Goal: Transaction & Acquisition: Purchase product/service

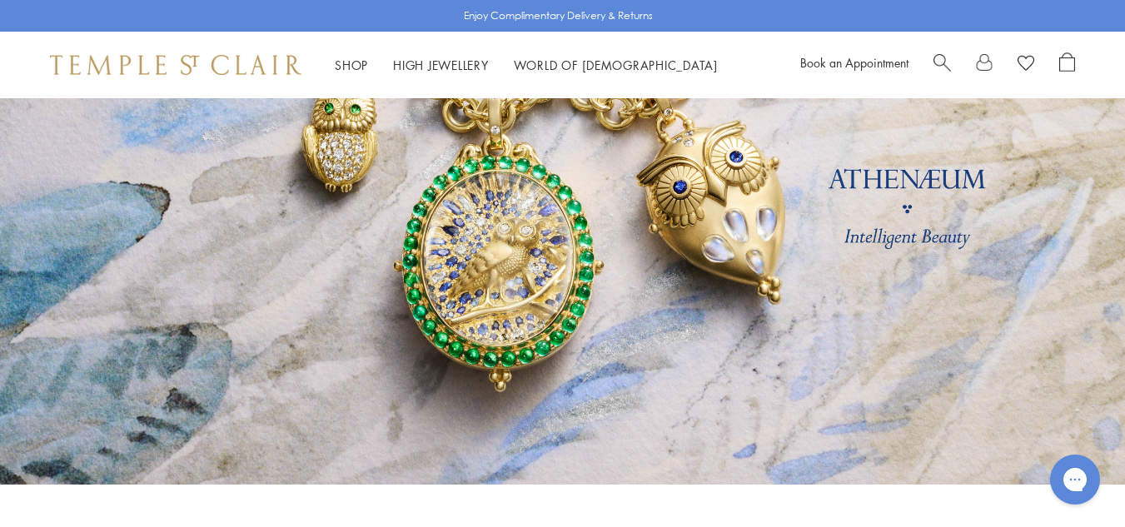
scroll to position [154, 0]
click at [481, 326] on link at bounding box center [562, 214] width 1125 height 541
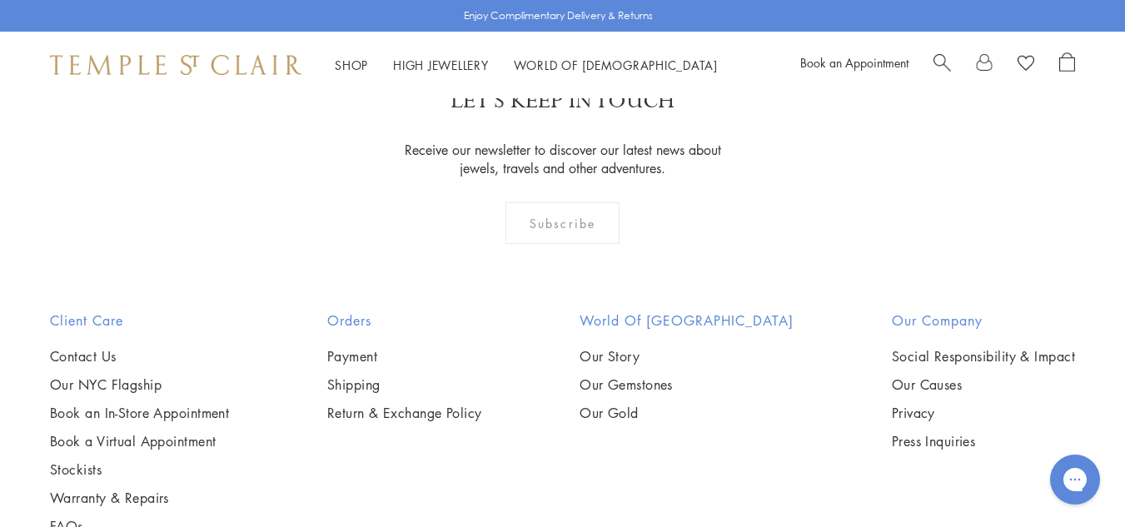
scroll to position [1305, 0]
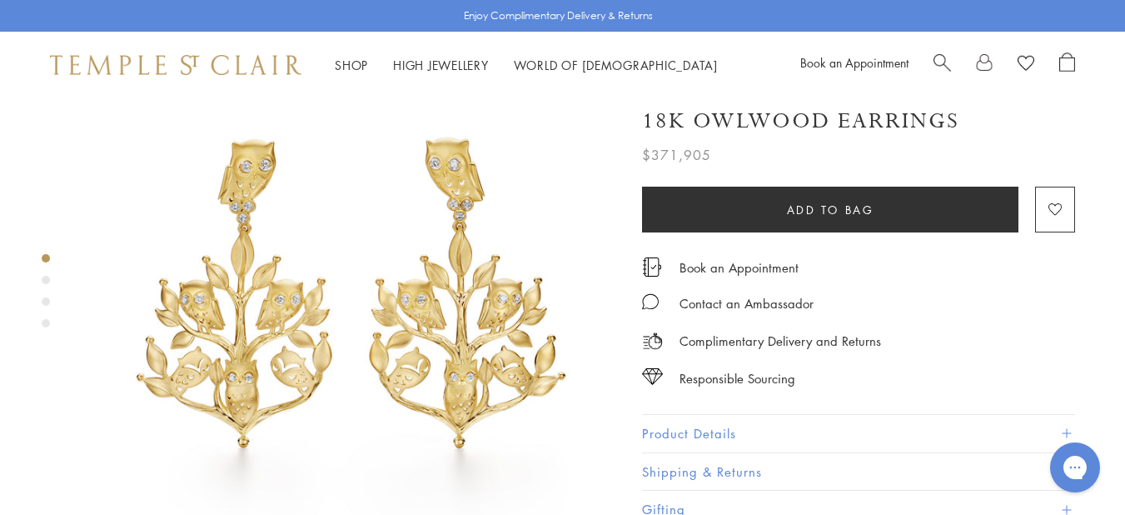
scroll to position [70, 0]
click at [43, 277] on div "Product gallery navigation" at bounding box center [46, 280] width 8 height 8
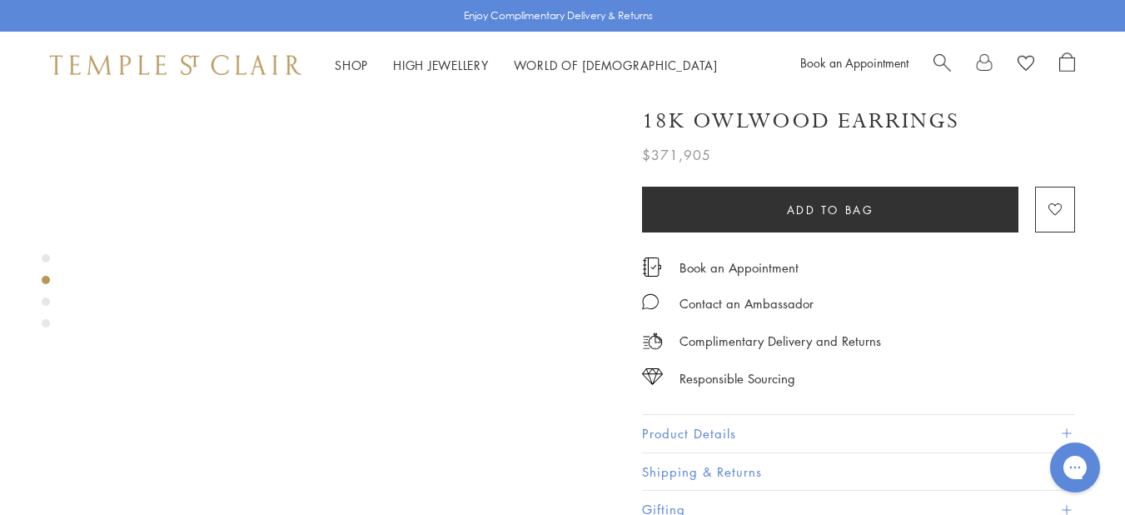
scroll to position [737, 0]
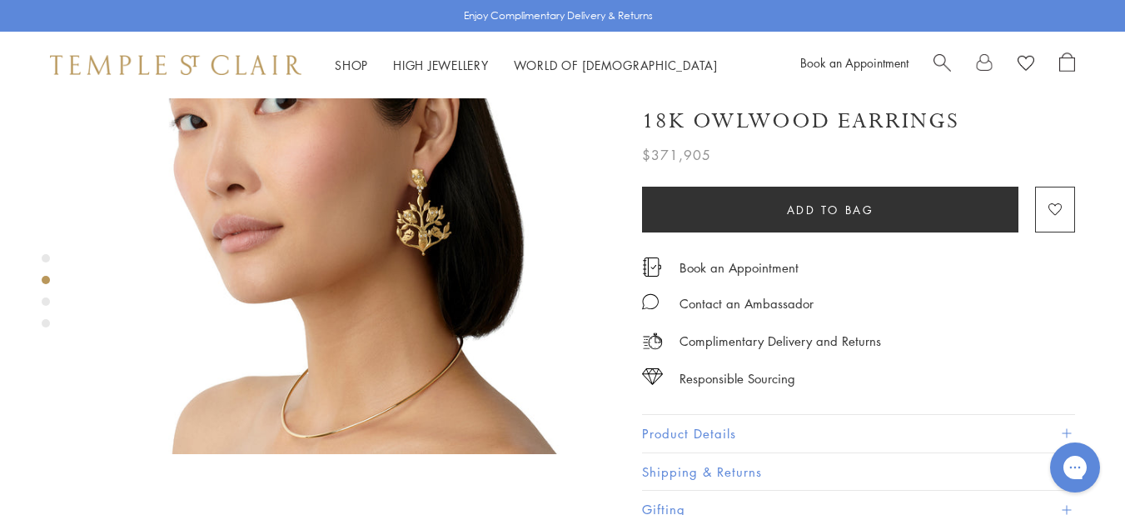
click at [48, 300] on div "Product gallery navigation" at bounding box center [46, 301] width 8 height 8
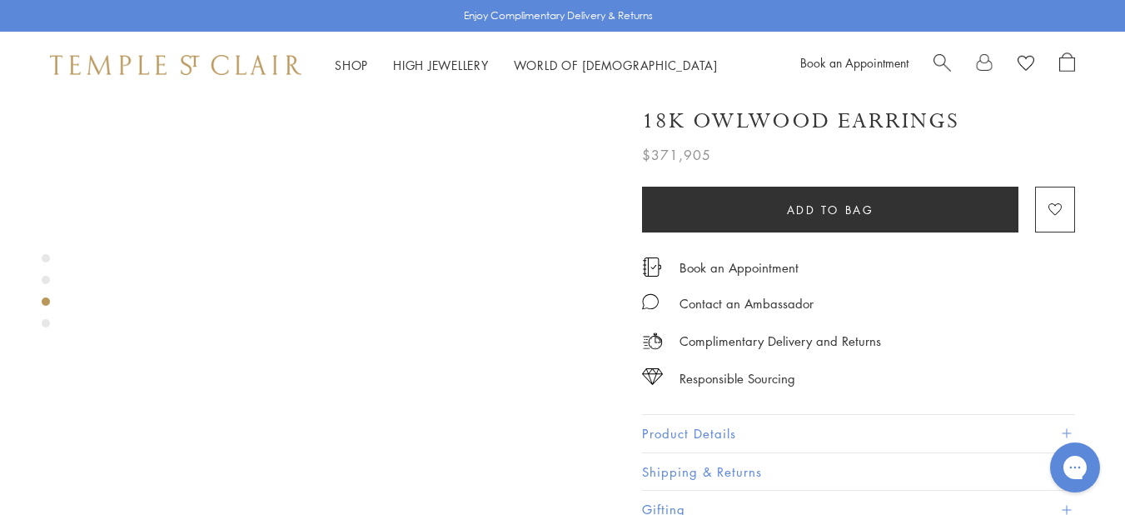
scroll to position [1188, 0]
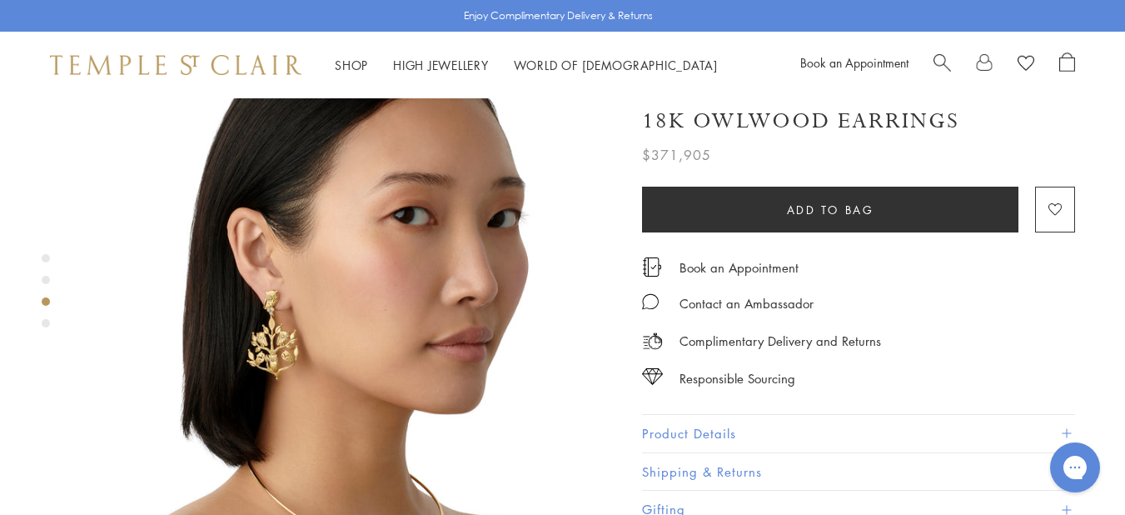
click at [42, 321] on div "Product gallery navigation" at bounding box center [46, 323] width 8 height 8
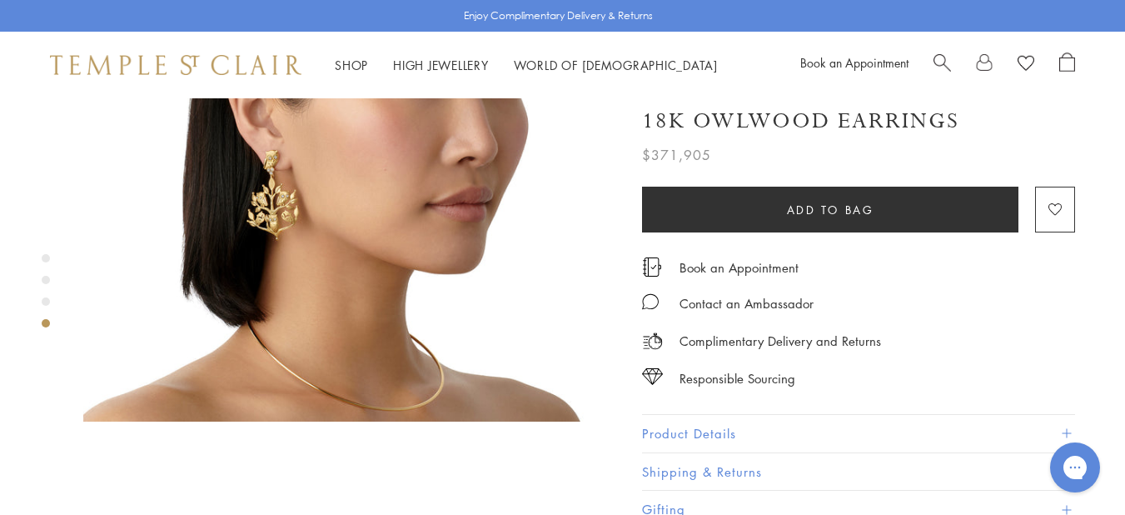
scroll to position [1633, 0]
